Goal: Register for event/course

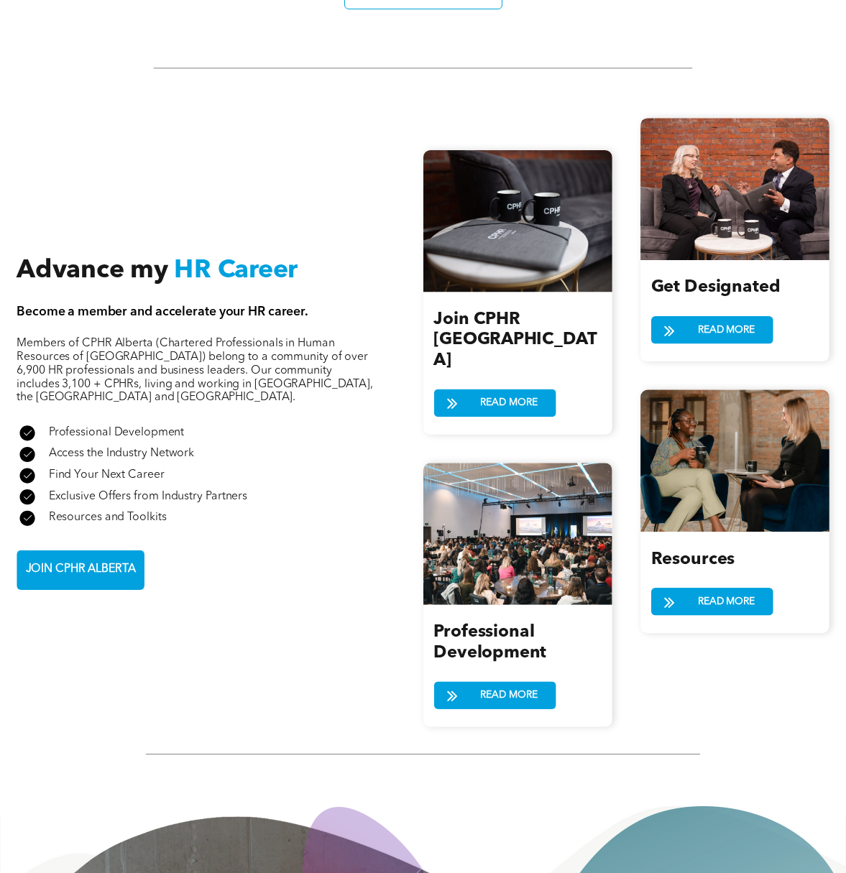
scroll to position [1375, 0]
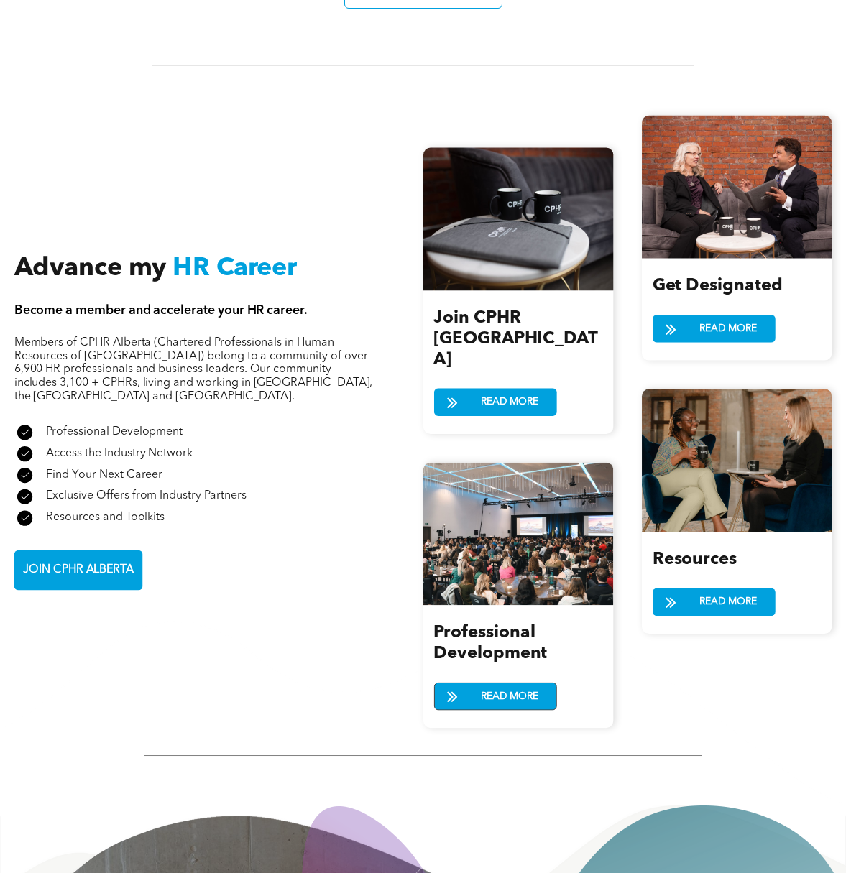
click at [482, 683] on span "READ MORE" at bounding box center [509, 696] width 67 height 27
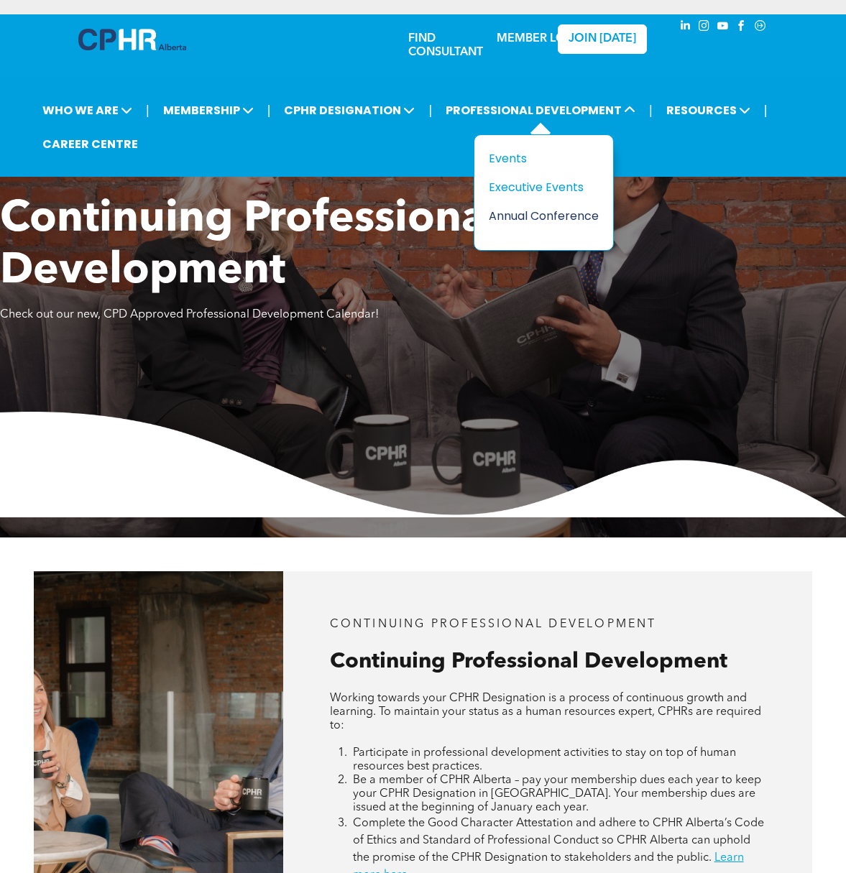
click at [507, 211] on div "Annual Conference" at bounding box center [538, 216] width 99 height 18
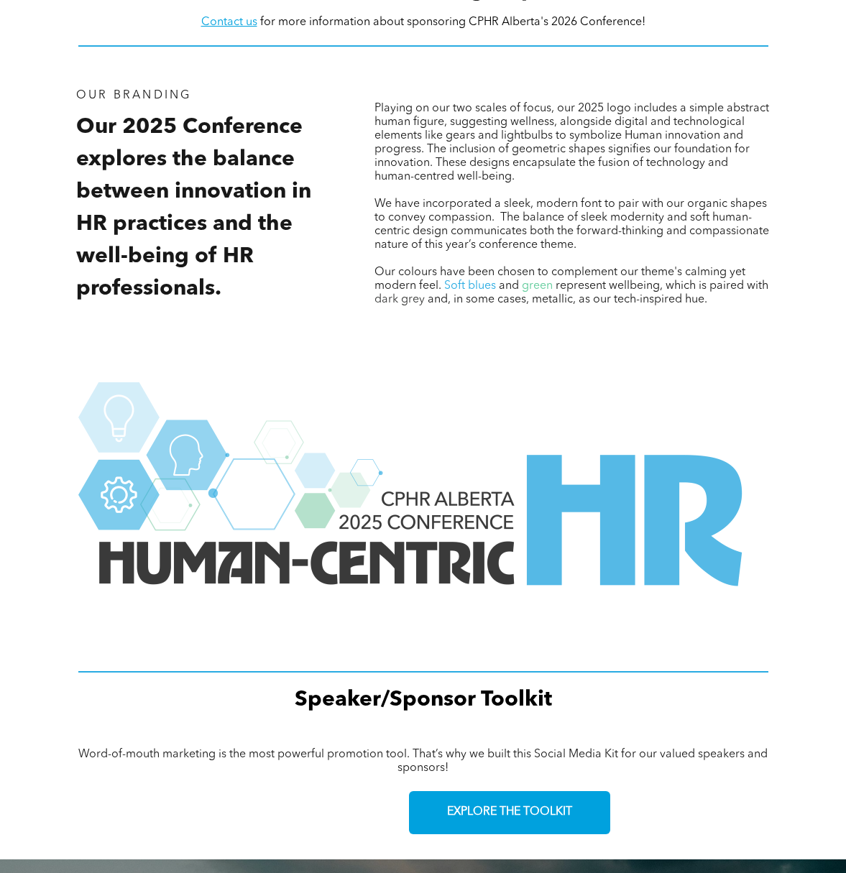
scroll to position [1898, 0]
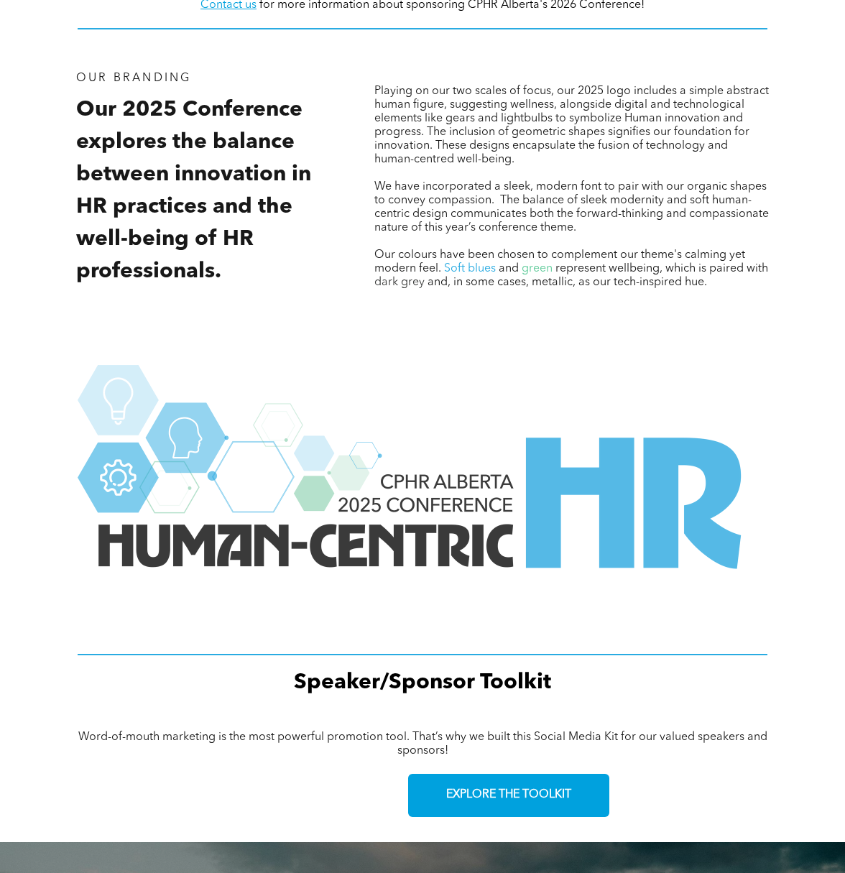
scroll to position [1898, 0]
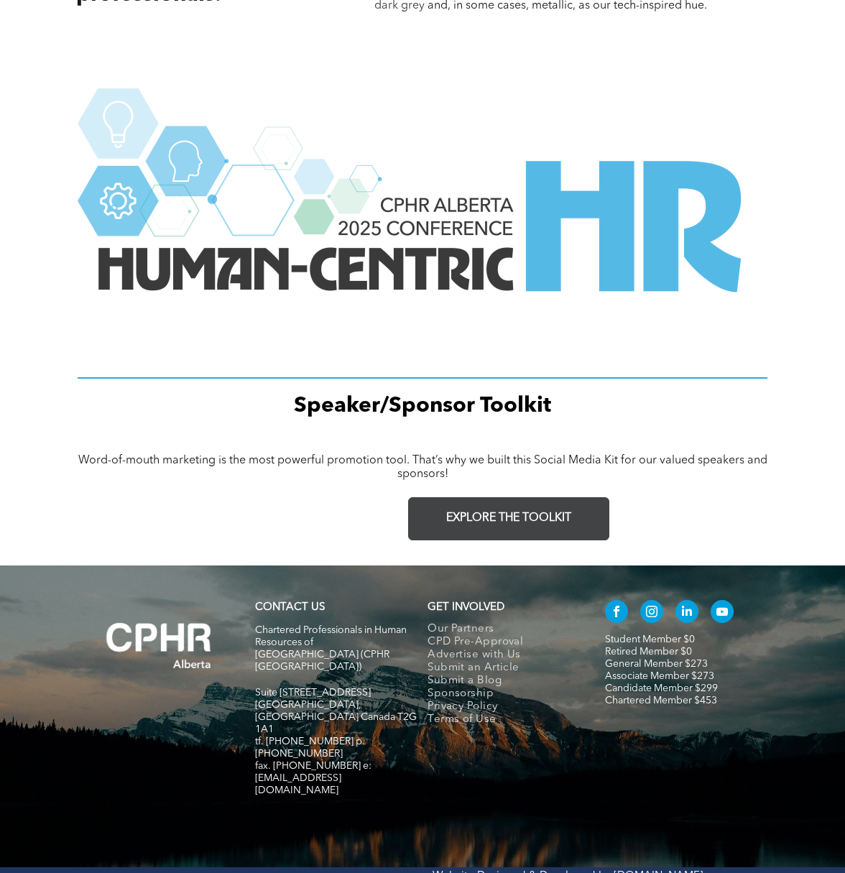
click at [486, 530] on link "EXPLORE THE TOOLKIT" at bounding box center [508, 518] width 201 height 43
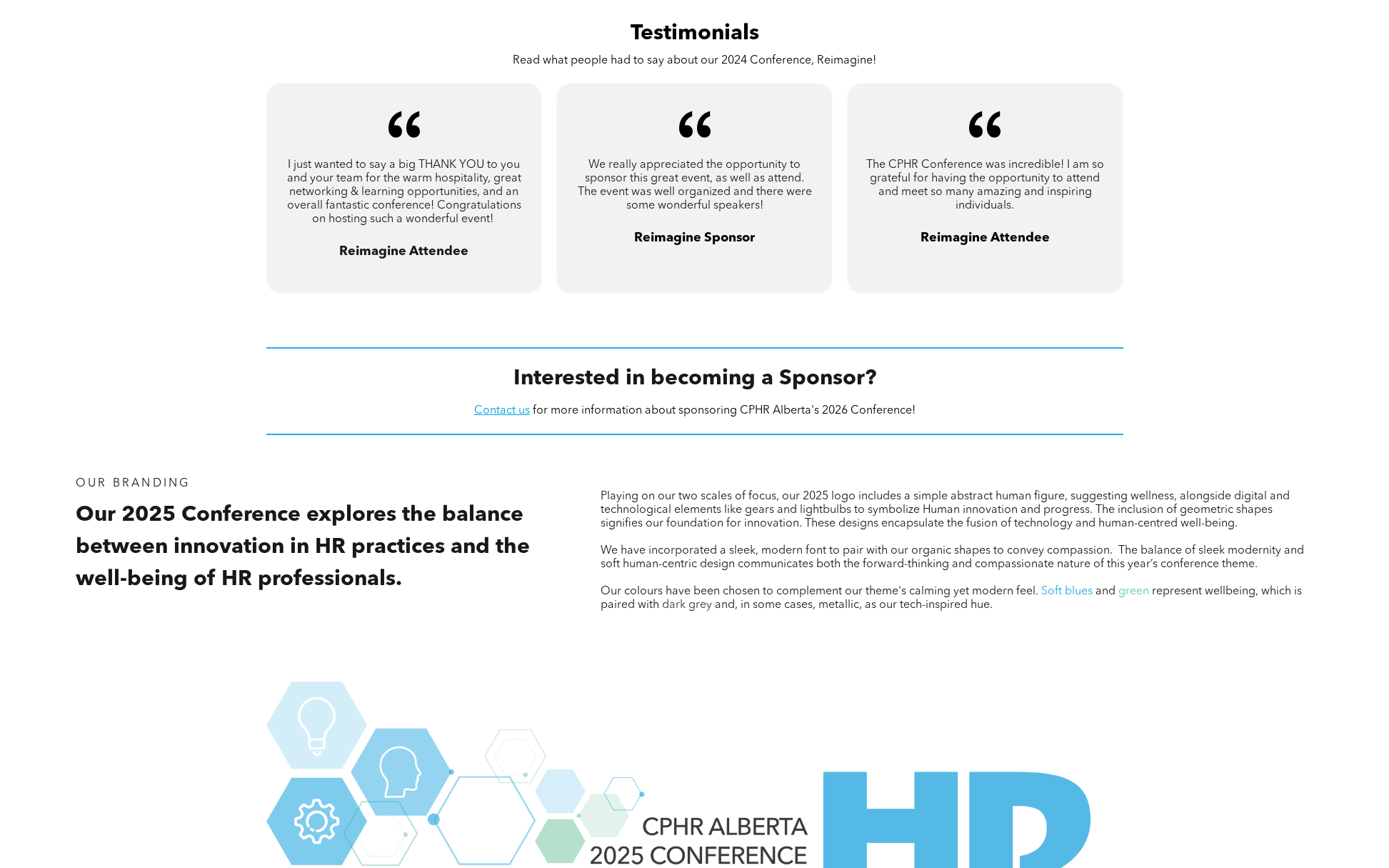
scroll to position [1632, 0]
